Goal: Transaction & Acquisition: Purchase product/service

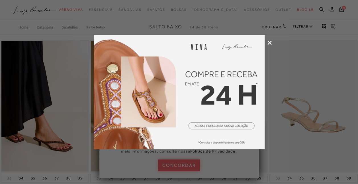
click at [271, 43] on icon at bounding box center [270, 42] width 4 height 4
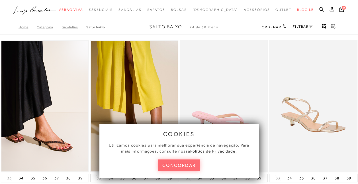
click at [178, 162] on button "concordar" at bounding box center [179, 165] width 42 height 12
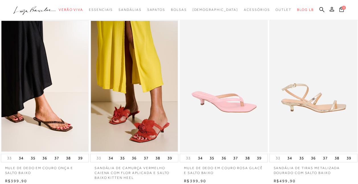
scroll to position [28, 0]
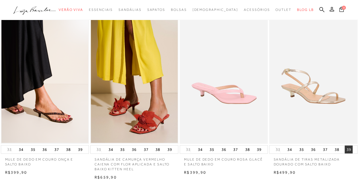
click at [347, 150] on button "39" at bounding box center [349, 149] width 8 height 8
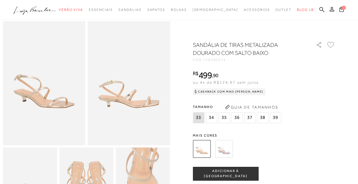
scroll to position [28, 0]
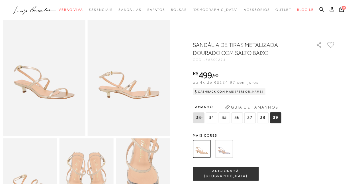
click at [227, 144] on img at bounding box center [224, 149] width 18 height 18
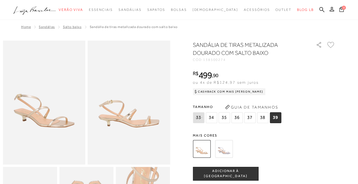
click at [70, 27] on span "Salto Baixo" at bounding box center [72, 27] width 19 height 4
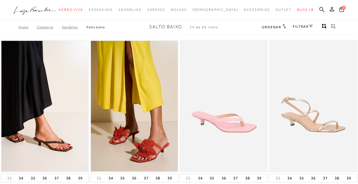
click at [295, 29] on div "FILTRAR" at bounding box center [303, 26] width 20 height 7
click at [295, 25] on link "FILTRAR" at bounding box center [303, 27] width 20 height 4
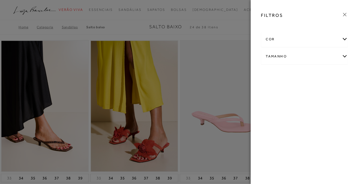
click at [291, 55] on div "Tamanho" at bounding box center [304, 56] width 86 height 15
click at [285, 91] on span "39" at bounding box center [286, 89] width 8 height 4
click at [285, 91] on input "39" at bounding box center [284, 91] width 6 height 6
checkbox input "true"
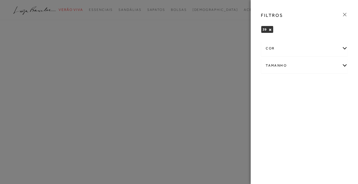
click at [344, 15] on icon at bounding box center [345, 14] width 6 height 6
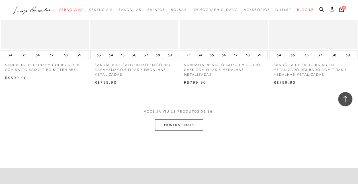
scroll to position [503, 0]
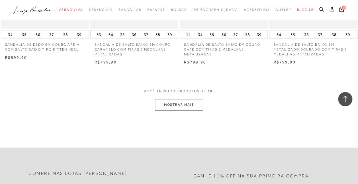
click at [186, 105] on button "MOSTRAR MAIS" at bounding box center [179, 104] width 48 height 11
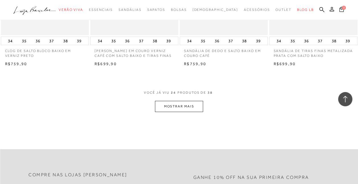
scroll to position [1025, 0]
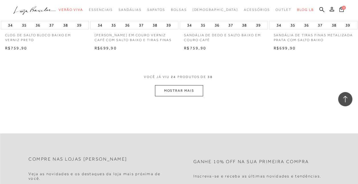
click at [190, 87] on button "MOSTRAR MAIS" at bounding box center [179, 90] width 48 height 11
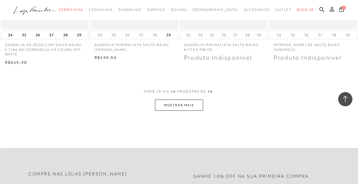
scroll to position [1538, 0]
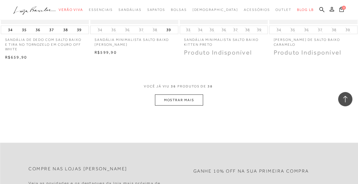
click at [193, 94] on button "MOSTRAR MAIS" at bounding box center [179, 99] width 48 height 11
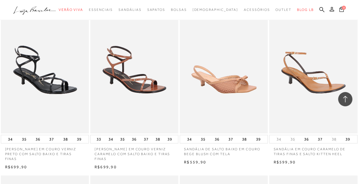
scroll to position [996, 0]
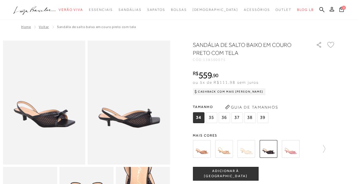
click at [249, 150] on img at bounding box center [246, 149] width 18 height 18
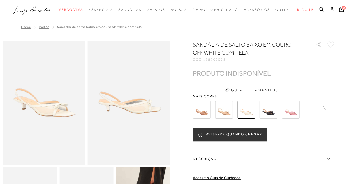
click at [43, 112] on img at bounding box center [44, 102] width 83 height 124
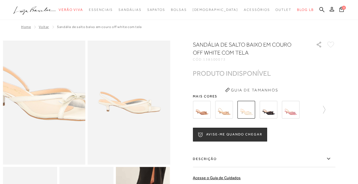
click at [46, 115] on img at bounding box center [40, 92] width 165 height 248
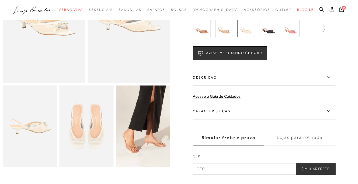
scroll to position [114, 0]
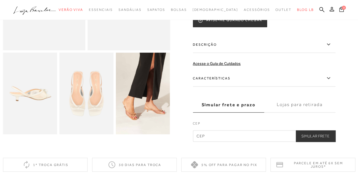
click at [141, 104] on img at bounding box center [143, 92] width 54 height 81
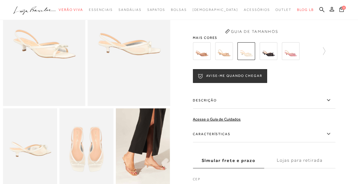
scroll to position [28, 0]
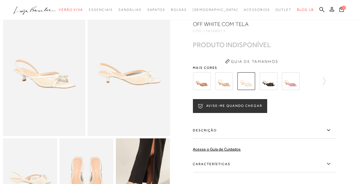
click at [226, 84] on img at bounding box center [224, 81] width 18 height 18
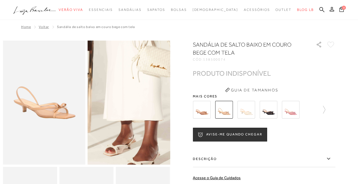
click at [130, 128] on img at bounding box center [128, 79] width 165 height 248
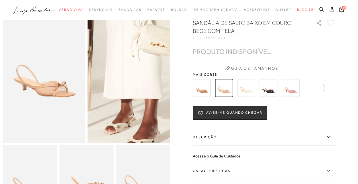
scroll to position [28, 0]
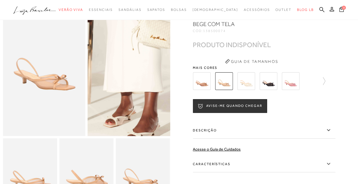
click at [130, 128] on img at bounding box center [128, 50] width 165 height 248
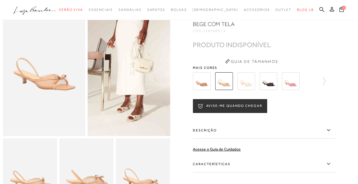
click at [200, 83] on img at bounding box center [202, 81] width 18 height 18
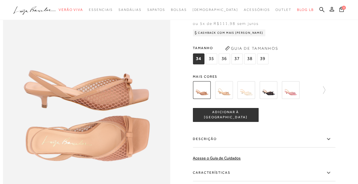
scroll to position [256, 0]
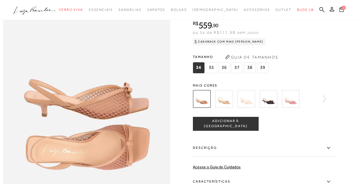
click at [259, 73] on span "39" at bounding box center [262, 67] width 11 height 11
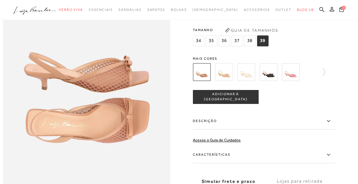
scroll to position [285, 0]
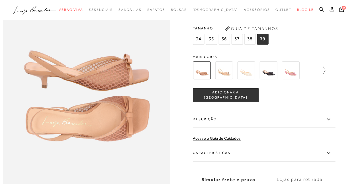
click at [327, 81] on div at bounding box center [264, 70] width 142 height 21
drag, startPoint x: 327, startPoint y: 81, endPoint x: 324, endPoint y: 82, distance: 2.9
click at [323, 74] on icon at bounding box center [321, 70] width 8 height 8
click at [284, 102] on div "tamanho 34 35 36 37 38 39 Escolha sua numeração para prosseguir com a sua compr…" at bounding box center [264, 95] width 142 height 14
click at [201, 74] on icon at bounding box center [197, 70] width 8 height 8
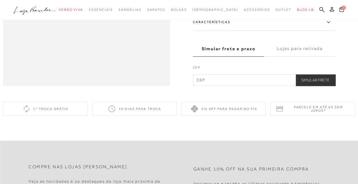
scroll to position [427, 0]
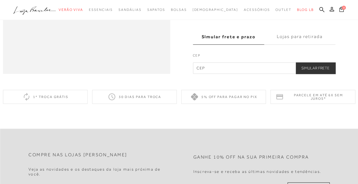
click at [213, 74] on input "text" at bounding box center [264, 67] width 142 height 11
type input "06454-080"
click at [319, 74] on button "Simular Frete" at bounding box center [316, 67] width 40 height 11
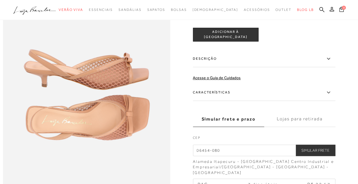
scroll to position [282, 0]
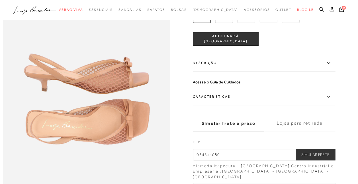
click at [219, 23] on img at bounding box center [224, 14] width 18 height 18
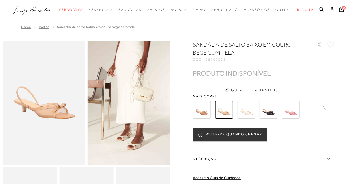
scroll to position [28, 0]
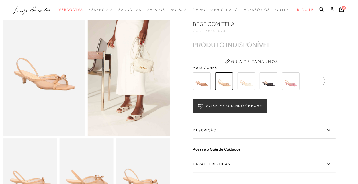
click at [246, 80] on img at bounding box center [246, 81] width 18 height 18
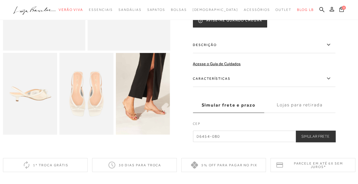
scroll to position [113, 0]
click at [210, 76] on label "Características" at bounding box center [264, 78] width 142 height 17
click at [0, 0] on input "Características" at bounding box center [0, 0] width 0 height 0
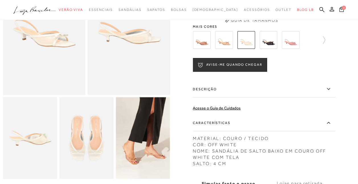
scroll to position [56, 0]
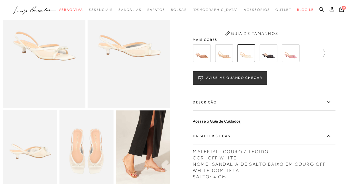
click at [229, 55] on img at bounding box center [224, 53] width 18 height 18
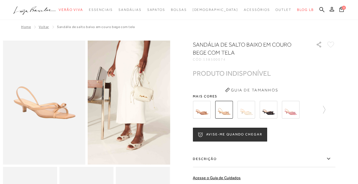
click at [201, 110] on img at bounding box center [202, 110] width 18 height 18
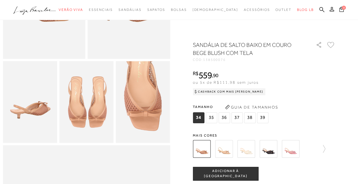
scroll to position [114, 0]
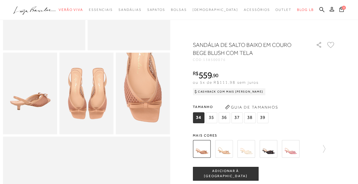
click at [252, 150] on img at bounding box center [246, 149] width 18 height 18
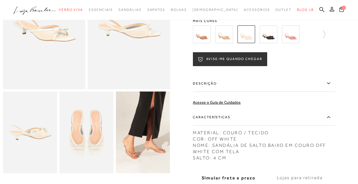
scroll to position [85, 0]
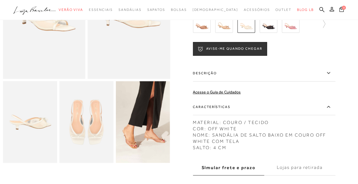
click at [204, 26] on img at bounding box center [202, 24] width 18 height 18
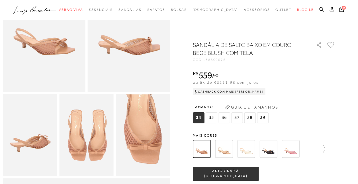
scroll to position [85, 0]
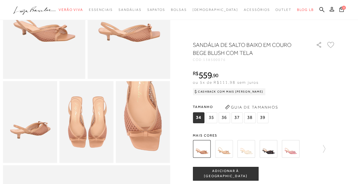
click at [206, 140] on img at bounding box center [202, 149] width 18 height 18
click at [225, 148] on img at bounding box center [224, 149] width 18 height 18
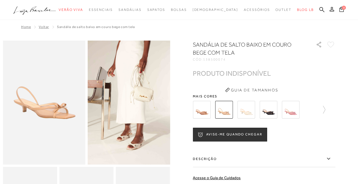
click at [244, 112] on img at bounding box center [246, 110] width 18 height 18
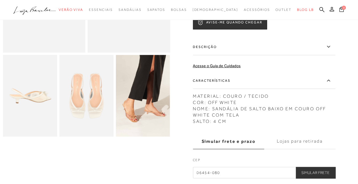
scroll to position [114, 0]
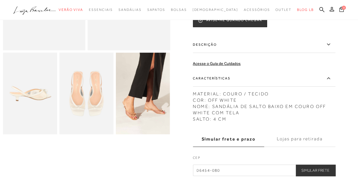
click at [146, 113] on img at bounding box center [143, 92] width 54 height 81
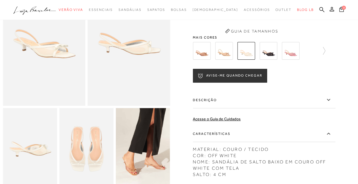
scroll to position [57, 0]
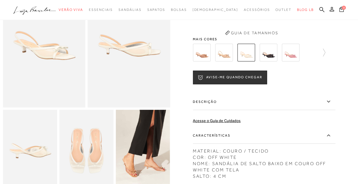
click at [201, 60] on img at bounding box center [202, 53] width 18 height 18
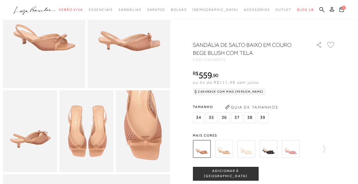
scroll to position [85, 0]
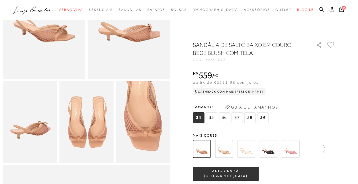
drag, startPoint x: 265, startPoint y: 120, endPoint x: 259, endPoint y: 122, distance: 6.3
click at [265, 120] on span "39" at bounding box center [262, 117] width 11 height 11
click at [225, 147] on img at bounding box center [224, 149] width 18 height 18
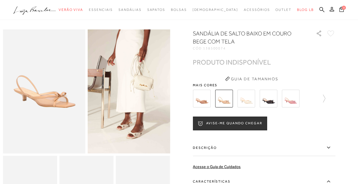
scroll to position [28, 0]
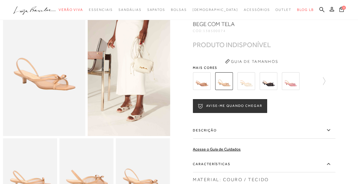
click at [250, 87] on img at bounding box center [246, 81] width 18 height 18
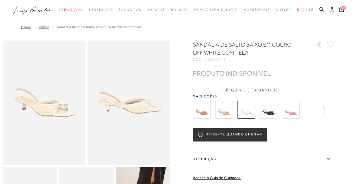
click at [266, 113] on img at bounding box center [269, 110] width 18 height 18
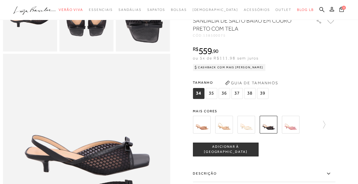
scroll to position [171, 0]
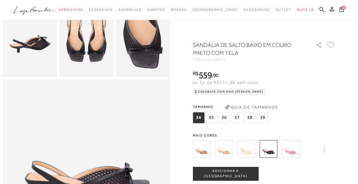
click at [288, 148] on img at bounding box center [291, 149] width 18 height 18
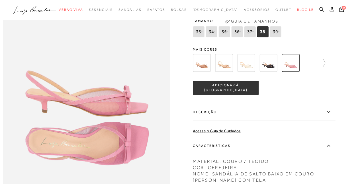
scroll to position [256, 0]
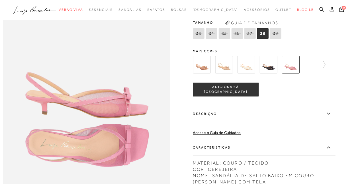
click at [328, 75] on div at bounding box center [264, 64] width 142 height 21
click at [324, 68] on icon at bounding box center [321, 64] width 8 height 8
click at [217, 73] on img at bounding box center [212, 65] width 18 height 18
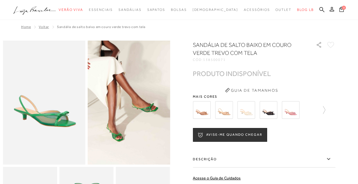
click at [147, 113] on img at bounding box center [129, 102] width 83 height 124
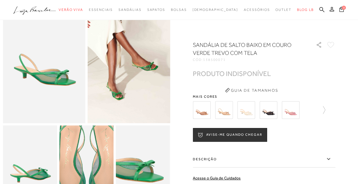
scroll to position [28, 0]
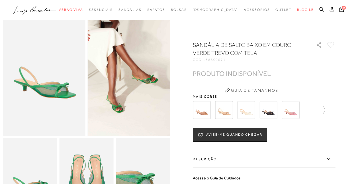
click at [202, 105] on img at bounding box center [202, 110] width 18 height 18
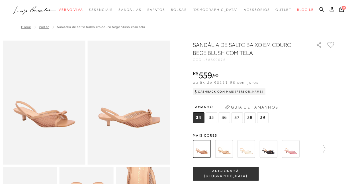
click at [263, 115] on span "39" at bounding box center [262, 117] width 11 height 11
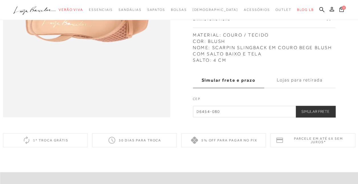
scroll to position [399, 0]
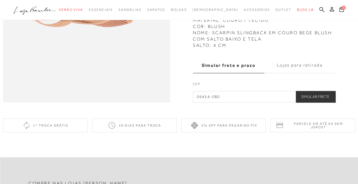
click at [310, 102] on button "Simular Frete" at bounding box center [316, 96] width 40 height 11
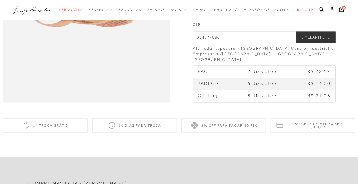
click at [275, 14] on label "Lojas para retirada" at bounding box center [299, 5] width 71 height 15
click at [0, 0] on input "Lojas para retirada" at bounding box center [0, 0] width 0 height 0
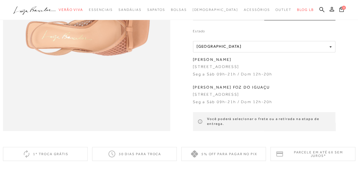
scroll to position [342, 0]
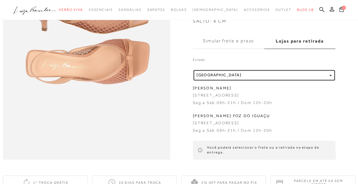
click at [253, 75] on div "Localidade [GEOGRAPHIC_DATA]" at bounding box center [262, 75] width 131 height 5
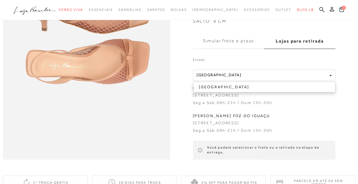
click at [327, 62] on label "Estado" at bounding box center [264, 61] width 142 height 8
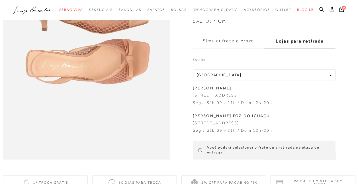
click at [222, 38] on label "Simular frete e prazo" at bounding box center [228, 40] width 71 height 15
click at [0, 0] on input "Simular frete e prazo" at bounding box center [0, 0] width 0 height 0
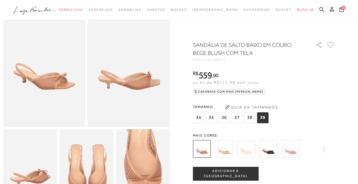
scroll to position [28, 0]
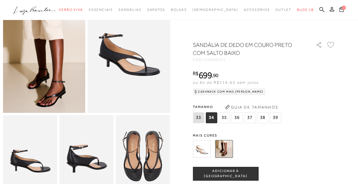
scroll to position [57, 0]
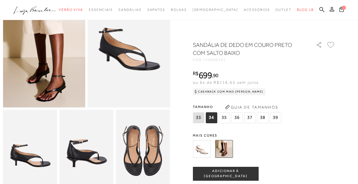
click at [202, 150] on img at bounding box center [202, 149] width 18 height 18
